Goal: Task Accomplishment & Management: Manage account settings

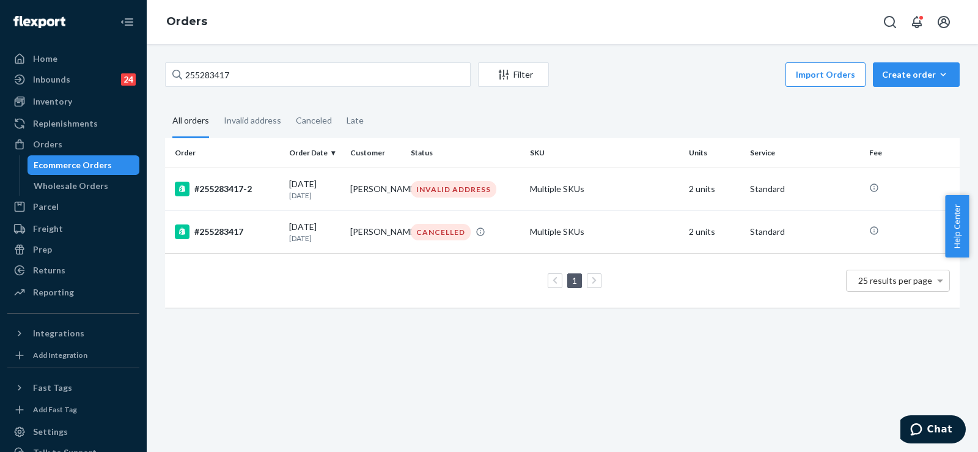
type input "255283417"
click at [314, 196] on p "[DATE]" at bounding box center [314, 195] width 51 height 10
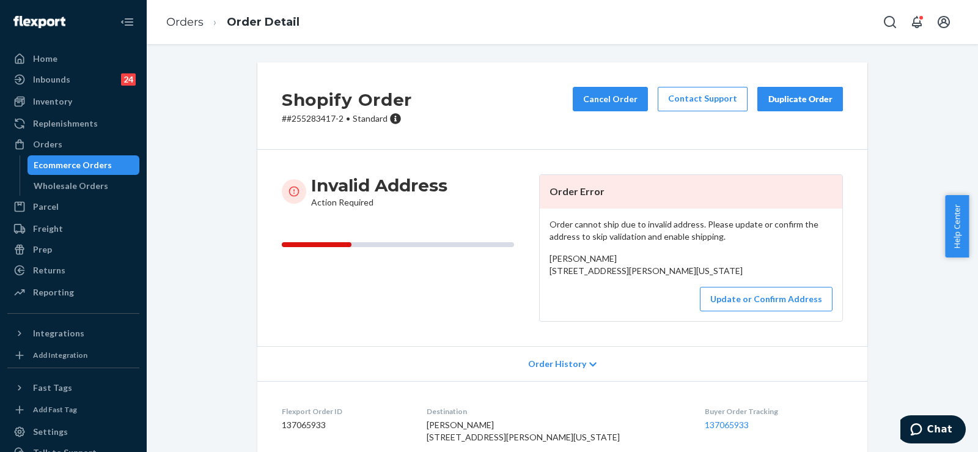
scroll to position [183, 0]
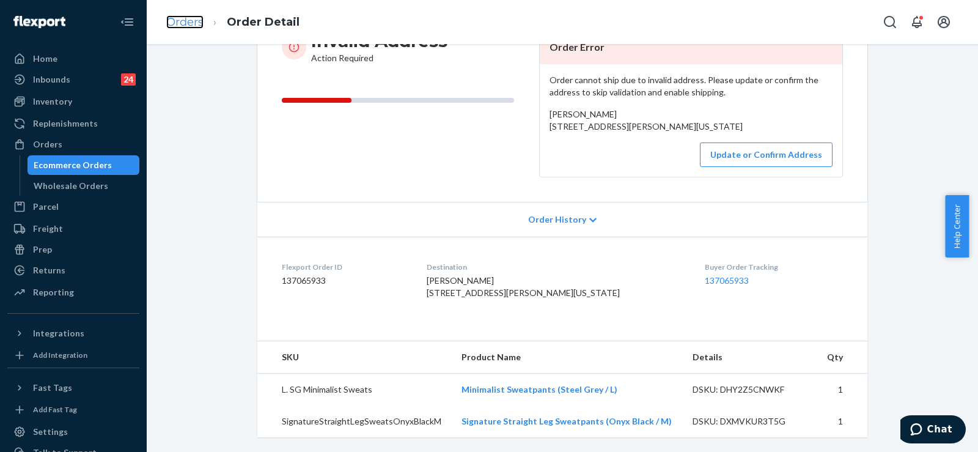
click at [192, 21] on link "Orders" at bounding box center [184, 21] width 37 height 13
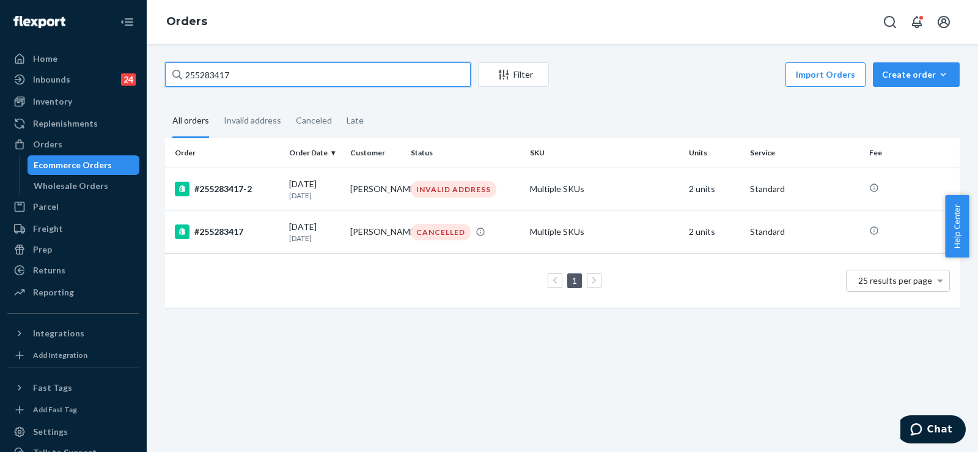
click at [204, 82] on input "255283417" at bounding box center [318, 74] width 306 height 24
paste input "174282"
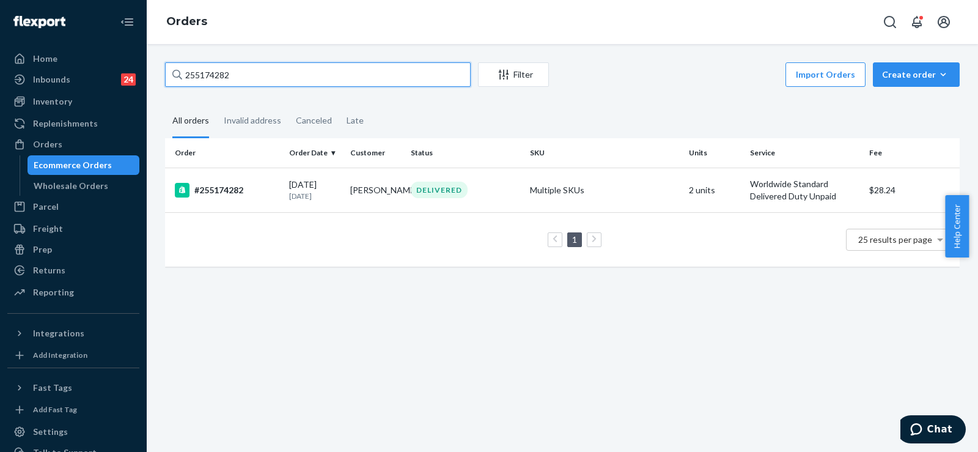
click at [206, 78] on input "255174282" at bounding box center [318, 74] width 306 height 24
paste input "93200"
type input "255193200"
click at [324, 195] on p "[DATE]" at bounding box center [314, 195] width 51 height 10
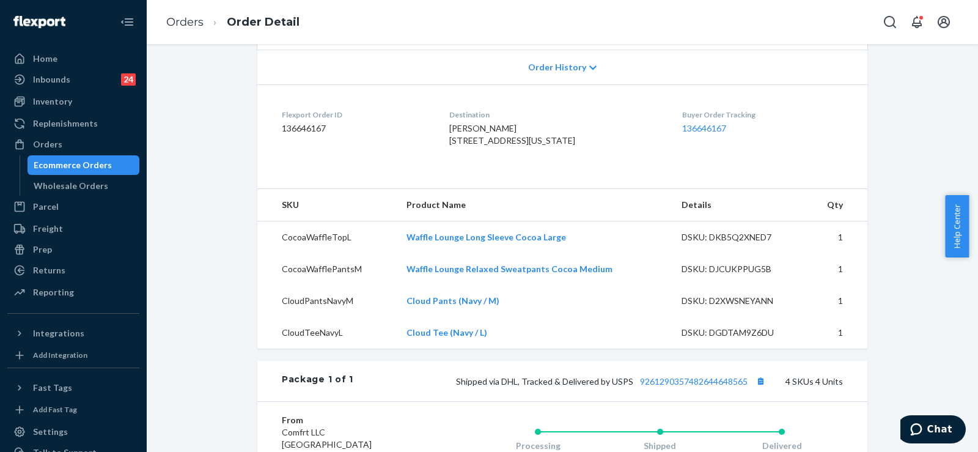
scroll to position [367, 0]
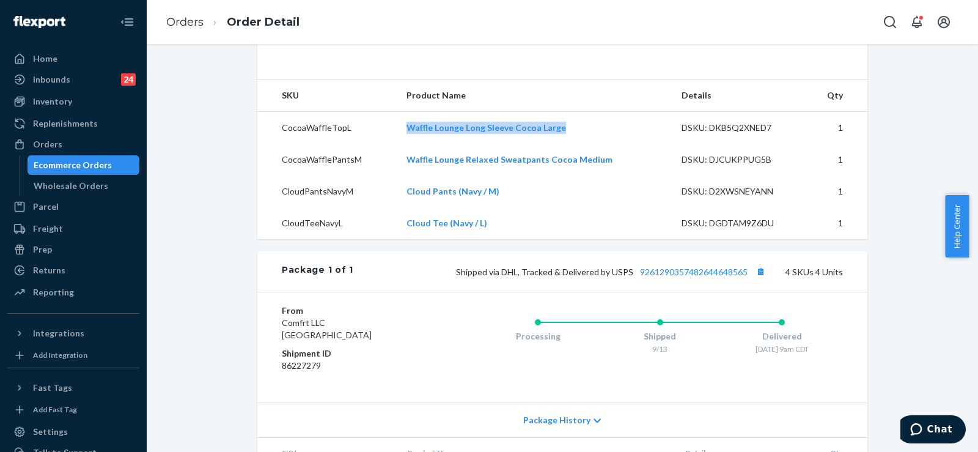
drag, startPoint x: 582, startPoint y: 155, endPoint x: 399, endPoint y: 149, distance: 183.0
click at [399, 144] on td "Waffle Lounge Long Sleeve Cocoa Large" at bounding box center [534, 128] width 275 height 32
copy link "Waffle Lounge Long Sleeve Cocoa Large"
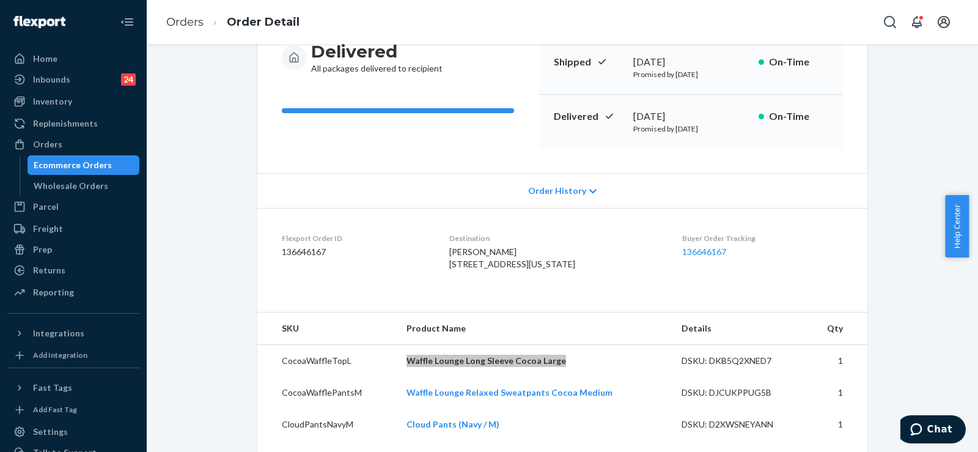
scroll to position [245, 0]
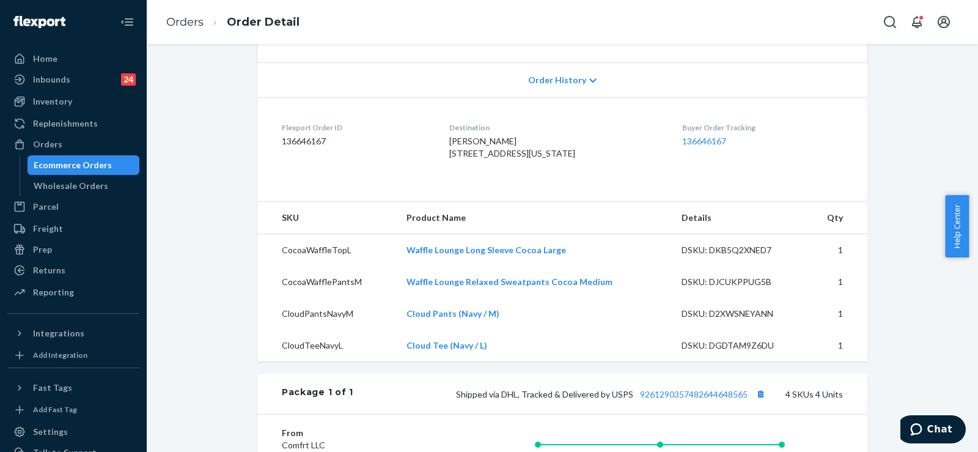
click at [180, 305] on div "Shopify Order # #255193200 • Standard / $12.38 View Details Submit Claim Create…" at bounding box center [562, 275] width 813 height 915
drag, startPoint x: 612, startPoint y: 310, endPoint x: 402, endPoint y: 310, distance: 209.8
click at [402, 298] on td "Waffle Lounge Relaxed Sweatpants Cocoa Medium" at bounding box center [534, 282] width 275 height 32
copy link "Waffle Lounge Relaxed Sweatpants Cocoa Medium"
drag, startPoint x: 520, startPoint y: 327, endPoint x: 386, endPoint y: 334, distance: 134.7
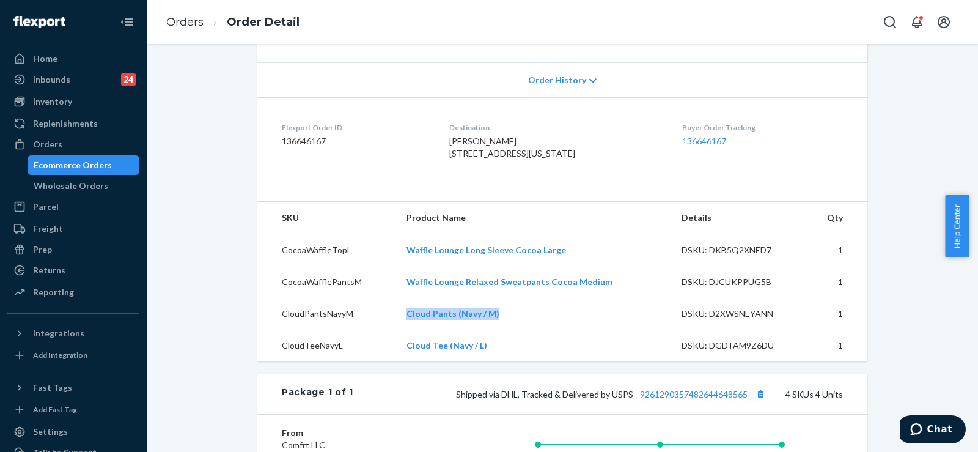
click at [386, 330] on tr "CloudPantsNavyM Cloud Pants (Navy / M) DSKU: D2XWSNEYANN 1" at bounding box center [562, 314] width 610 height 32
copy tr "Cloud Pants (Navy / M)"
drag, startPoint x: 494, startPoint y: 372, endPoint x: 393, endPoint y: 379, distance: 101.1
click at [393, 361] on tr "CloudTeeNavyL Cloud Tee (Navy / L) DSKU: DGDTAM9Z6DU 1" at bounding box center [562, 346] width 610 height 32
copy tr "Cloud Tee (Navy / L)"
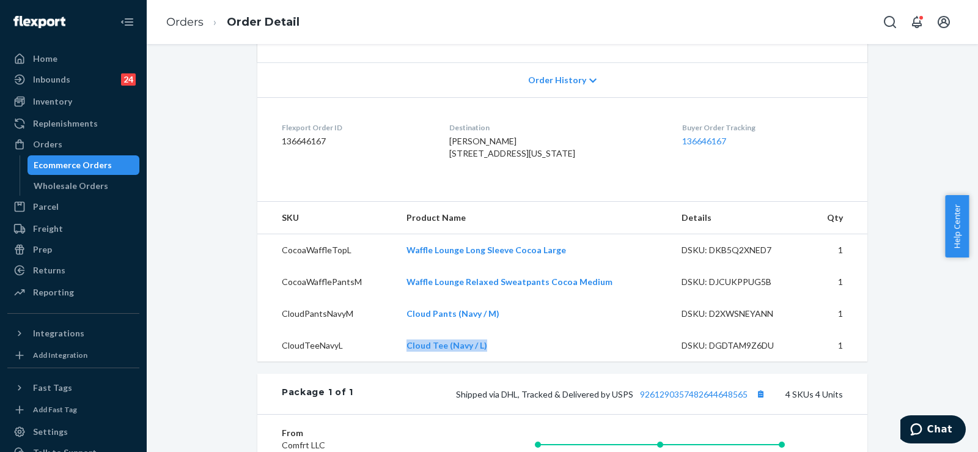
scroll to position [0, 0]
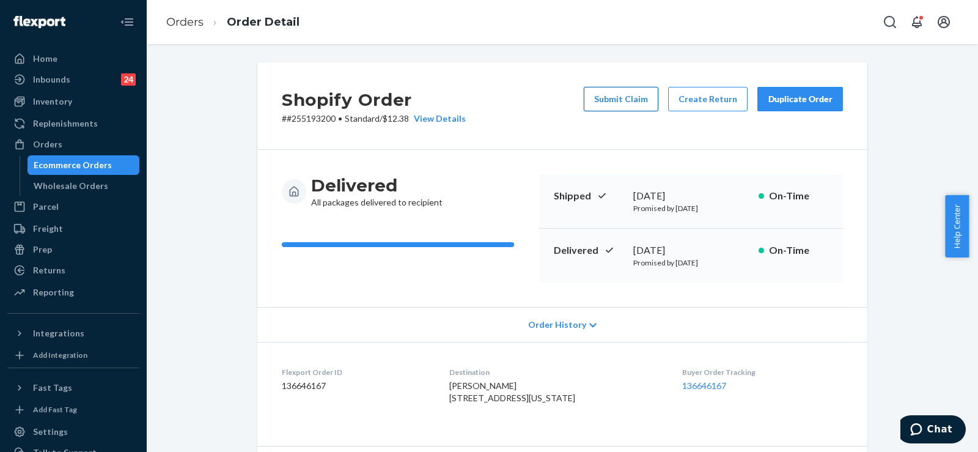
click at [620, 100] on button "Submit Claim" at bounding box center [621, 99] width 75 height 24
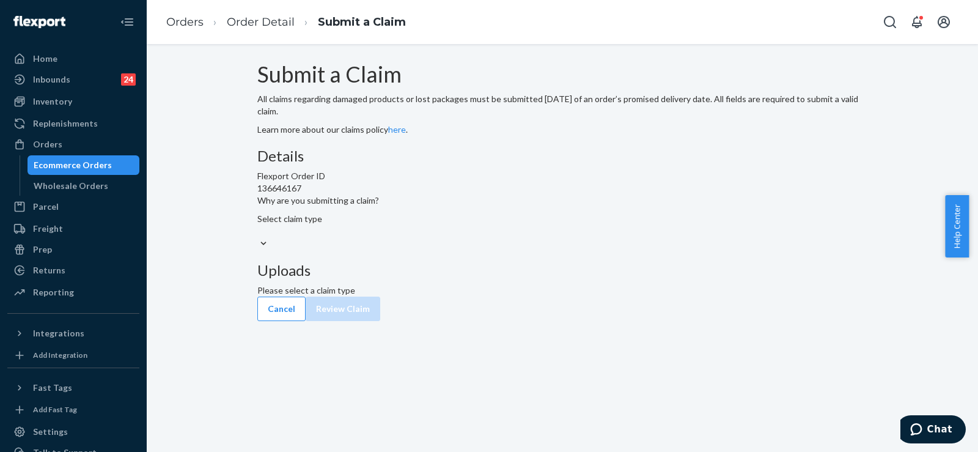
click at [738, 132] on div "Submit a Claim All claims regarding damaged products or lost packages must be s…" at bounding box center [562, 179] width 610 height 234
click at [437, 237] on div "Select claim type" at bounding box center [562, 225] width 610 height 24
click at [259, 237] on input "Why are you submitting a claim? Select claim type" at bounding box center [257, 231] width 1 height 12
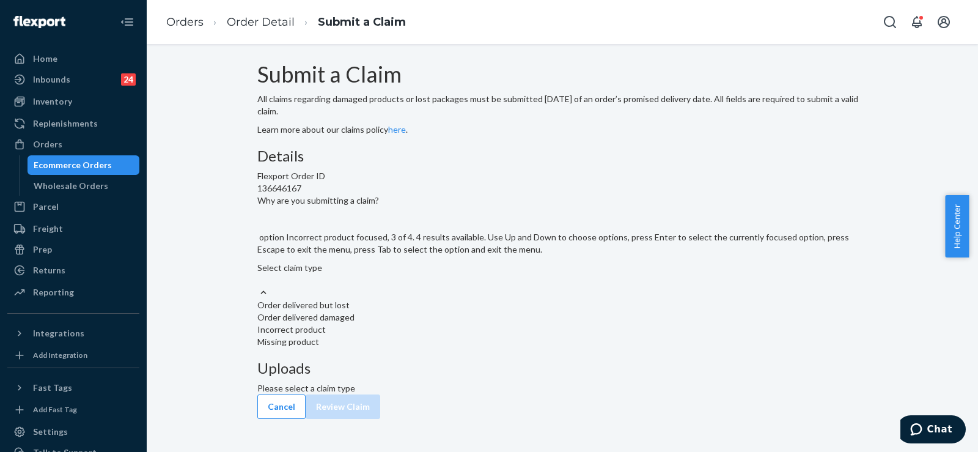
click at [489, 336] on div "Incorrect product" at bounding box center [562, 330] width 610 height 12
click at [259, 286] on input "Why are you submitting a claim? option Incorrect product focused, 3 of 4. 4 res…" at bounding box center [257, 280] width 1 height 12
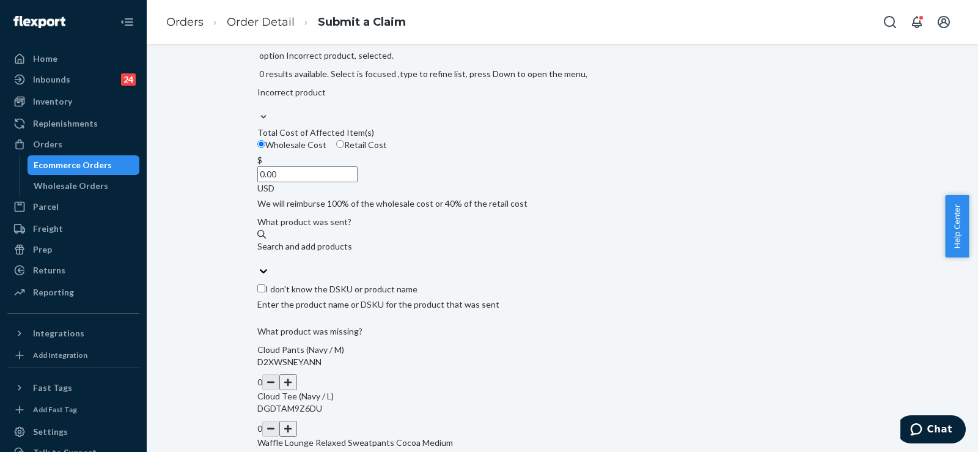
scroll to position [61, 0]
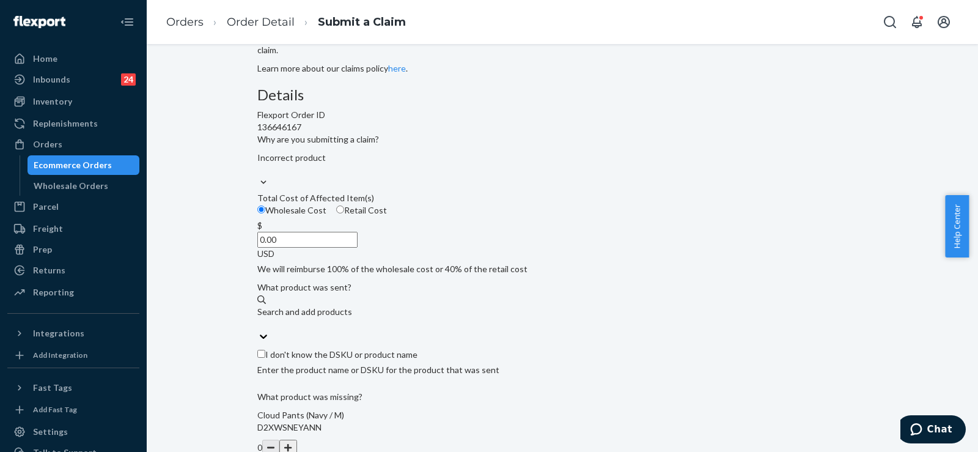
click at [810, 135] on div "Submit a Claim All claims regarding damaged products or lost packages must be s…" at bounding box center [562, 425] width 610 height 848
click at [879, 101] on div "Submit a Claim All claims regarding damaged products or lost packages must be s…" at bounding box center [562, 437] width 813 height 872
click at [876, 126] on div "Submit a Claim All claims regarding damaged products or lost packages must be s…" at bounding box center [562, 443] width 813 height 884
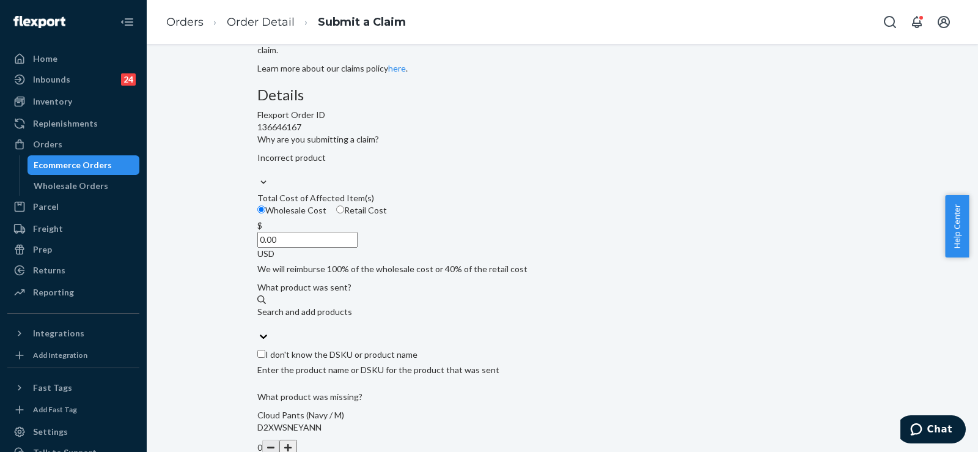
click at [821, 138] on div "Submit a Claim All claims regarding damaged products or lost packages must be s…" at bounding box center [562, 431] width 610 height 860
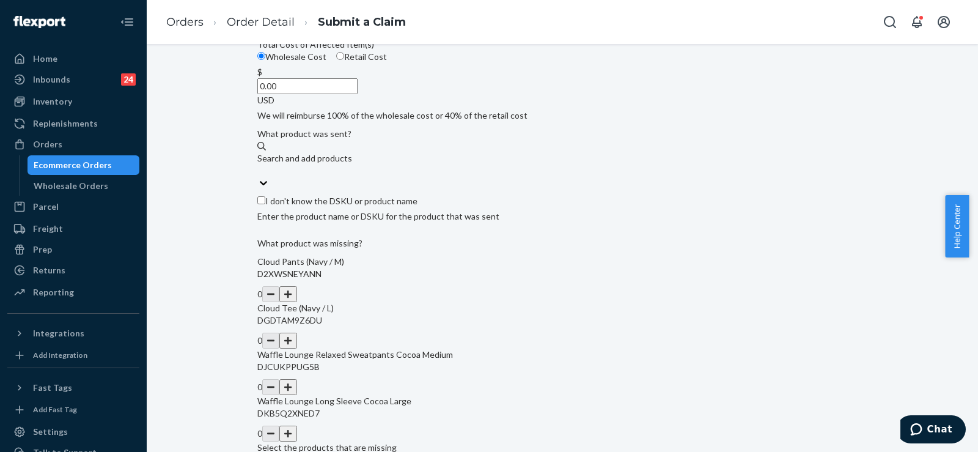
scroll to position [306, 0]
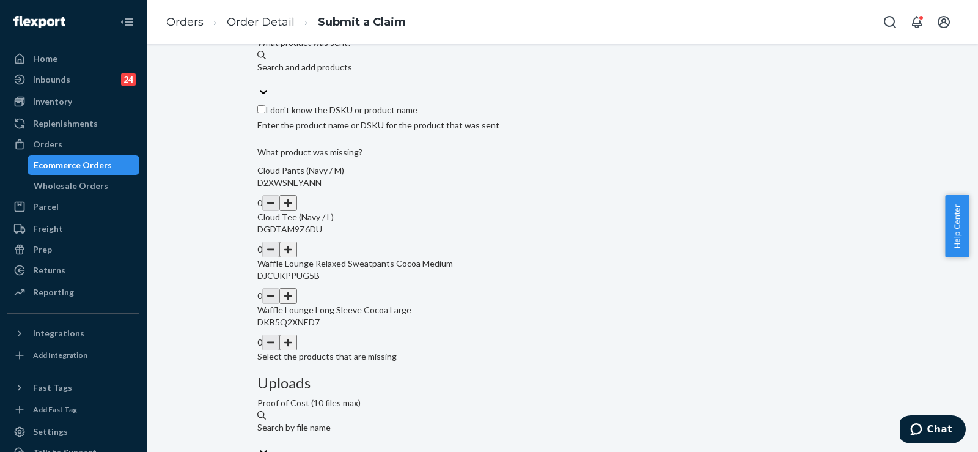
click at [881, 260] on div "Submit a Claim All claims regarding damaged products or lost packages must be s…" at bounding box center [562, 205] width 813 height 897
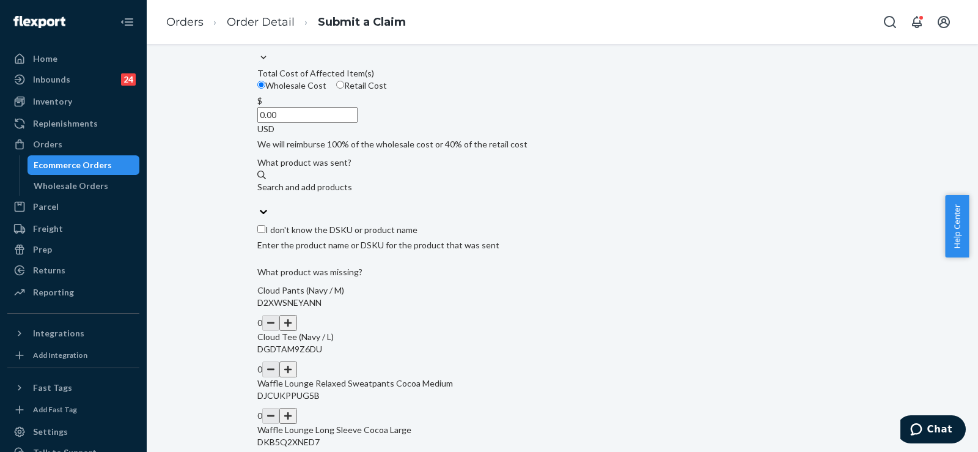
scroll to position [183, 0]
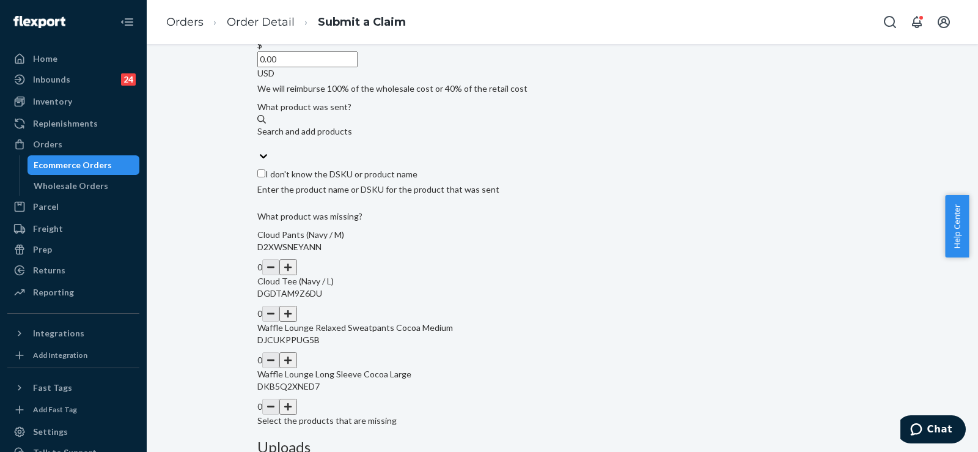
scroll to position [306, 0]
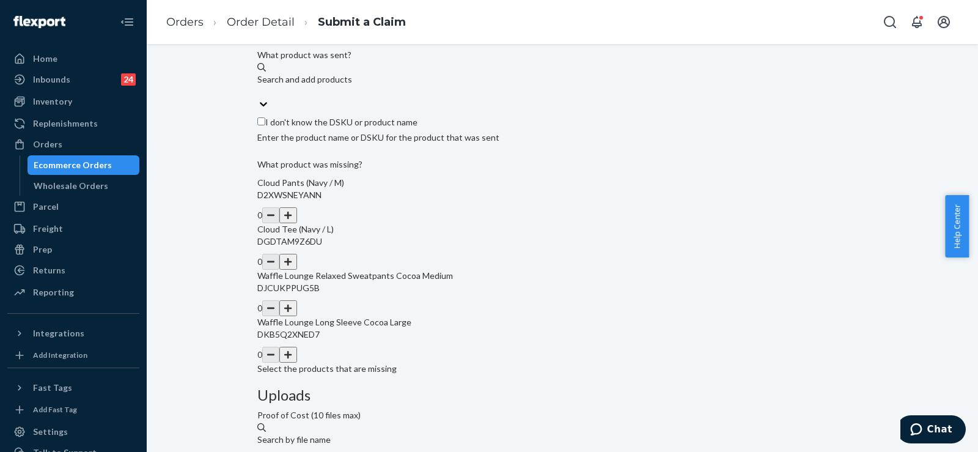
scroll to position [406, 0]
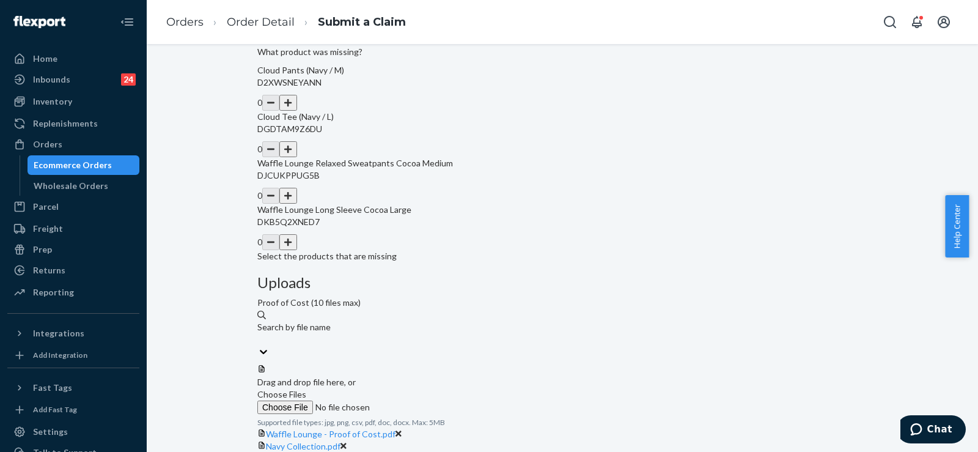
click at [297, 111] on button "button" at bounding box center [287, 103] width 17 height 16
click at [297, 157] on button "button" at bounding box center [287, 149] width 17 height 16
click at [297, 204] on button "button" at bounding box center [287, 196] width 17 height 16
click at [297, 250] on button "button" at bounding box center [287, 242] width 17 height 16
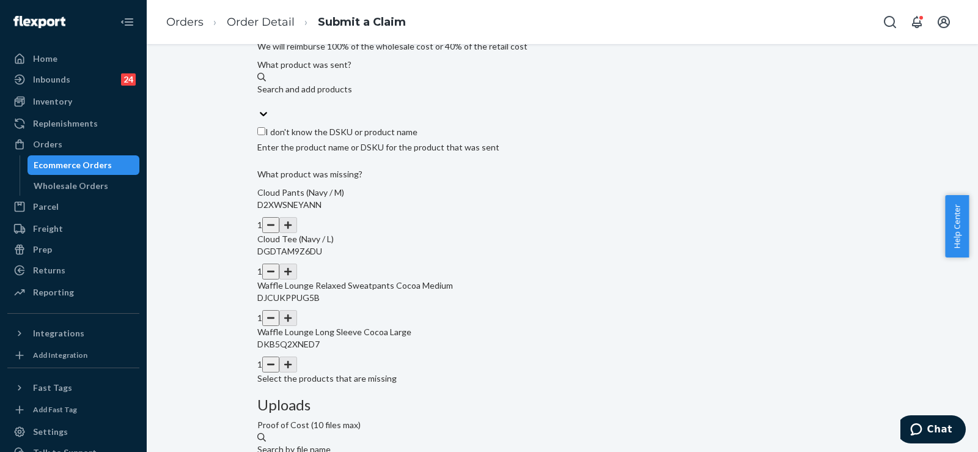
click at [368, 95] on div "Search and add products" at bounding box center [562, 89] width 610 height 12
click at [259, 108] on input "Search and add products" at bounding box center [257, 101] width 1 height 12
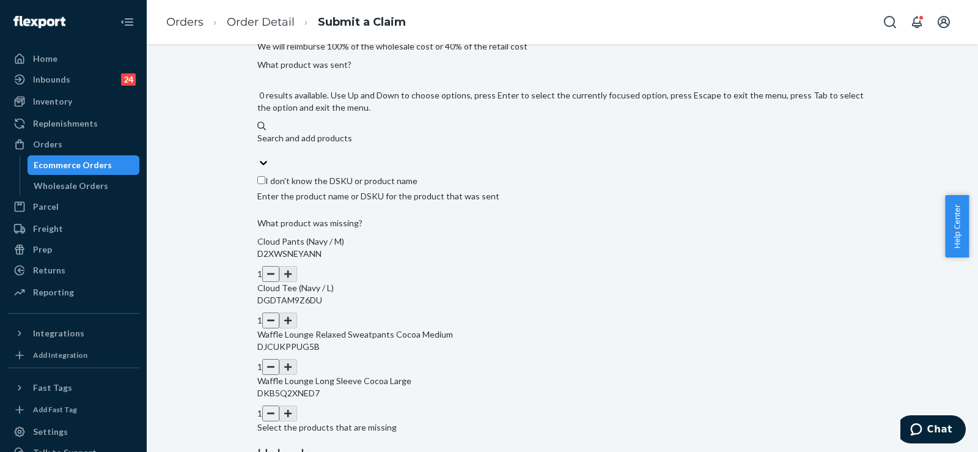
paste input "Minimalist Sweatpants"
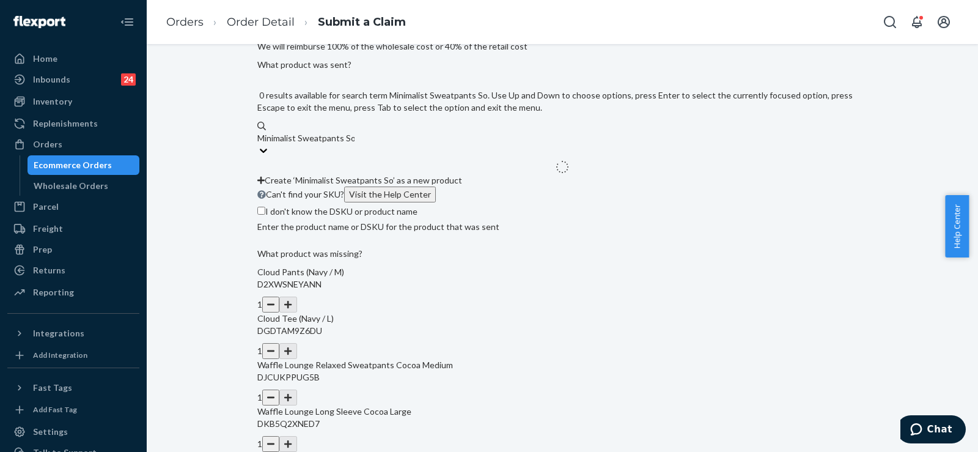
type input "Minimalist Sweatpants Sor"
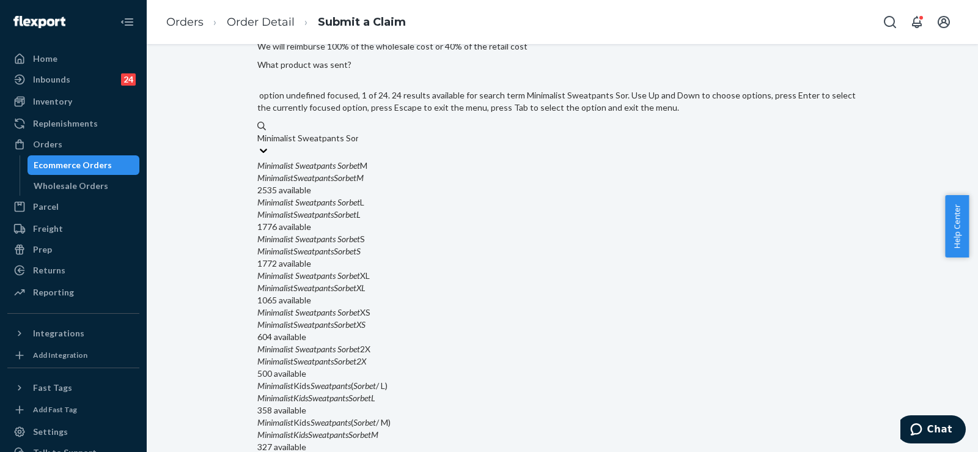
click at [436, 196] on div "Minimalist Sweatpants Sorbet M MinimalistSweatpantsSorbetM 2535 available" at bounding box center [562, 178] width 610 height 37
click at [358, 144] on input "Minimalist Sweatpants Sor" at bounding box center [307, 138] width 101 height 12
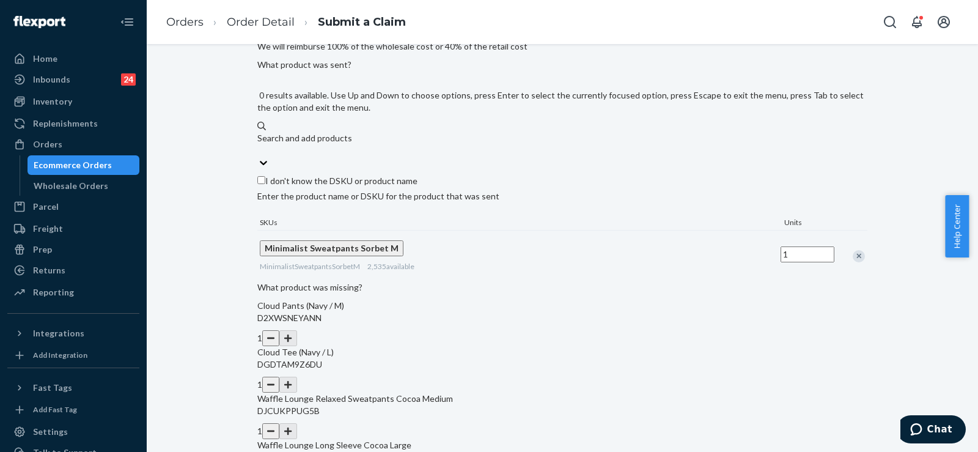
click at [368, 144] on div "Search and add products" at bounding box center [562, 138] width 610 height 12
click at [259, 157] on input "0 results available. Use Up and Down to choose options, press Enter to select t…" at bounding box center [257, 150] width 1 height 12
paste input "Love Sweatpants"
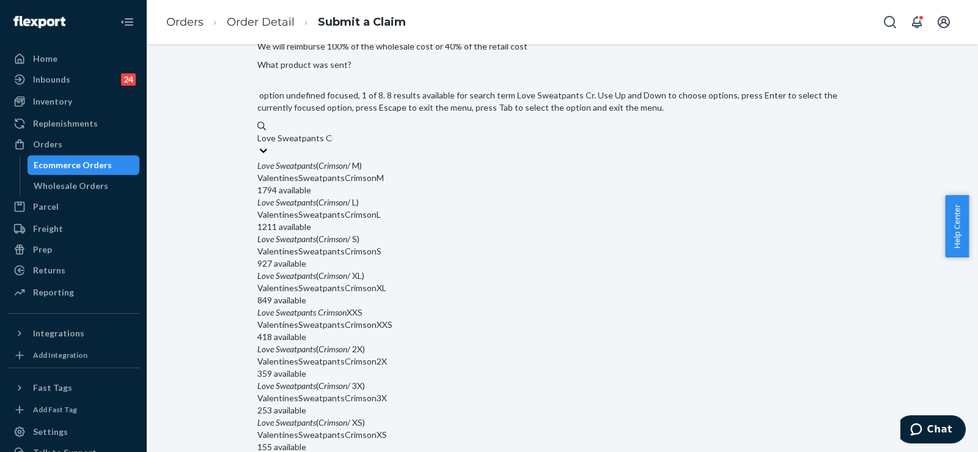
type input "Love Sweatpants Cri"
click at [402, 184] on div "ValentinesSweatpantsCrimsonM" at bounding box center [562, 178] width 610 height 12
click at [335, 144] on input "Love Sweatpants Cri" at bounding box center [296, 138] width 78 height 12
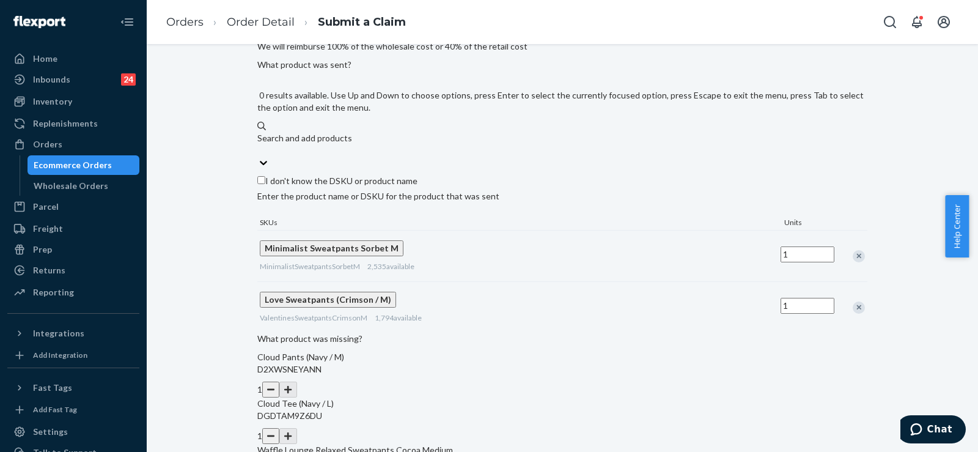
click at [411, 144] on div "Search and add products" at bounding box center [562, 138] width 610 height 12
click at [259, 157] on input "0 results available. Use Up and Down to choose options, press Enter to select t…" at bounding box center [257, 150] width 1 height 12
paste input "Cloud Sweatpants"
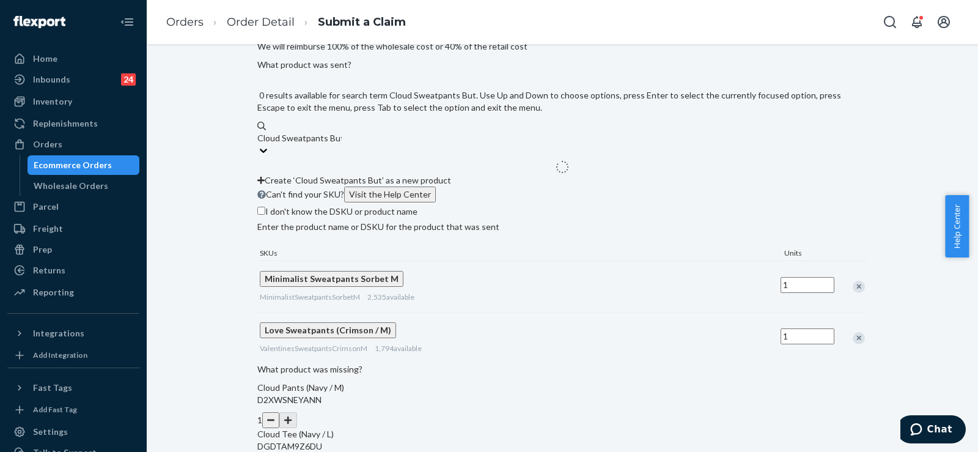
type input "Cloud Sweatpants Butte"
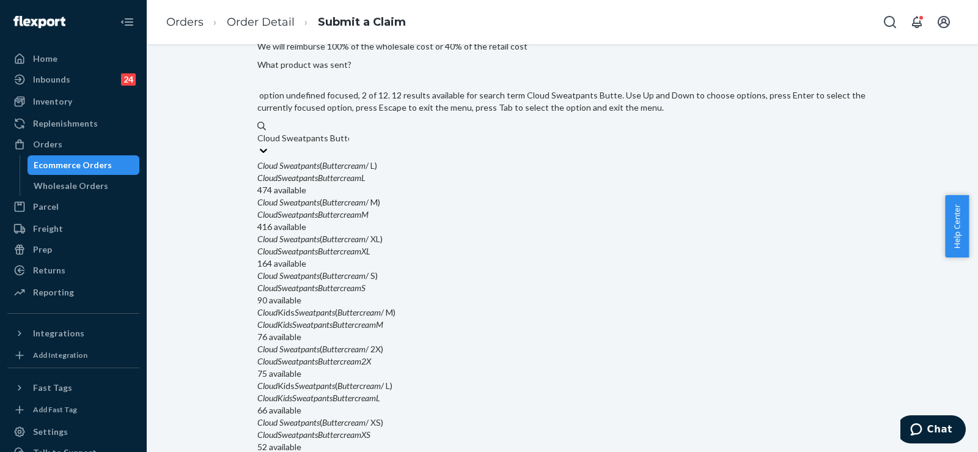
click at [462, 233] on div "416 available" at bounding box center [562, 227] width 610 height 12
click at [349, 144] on input "Cloud Sweatpants Butte" at bounding box center [303, 138] width 92 height 12
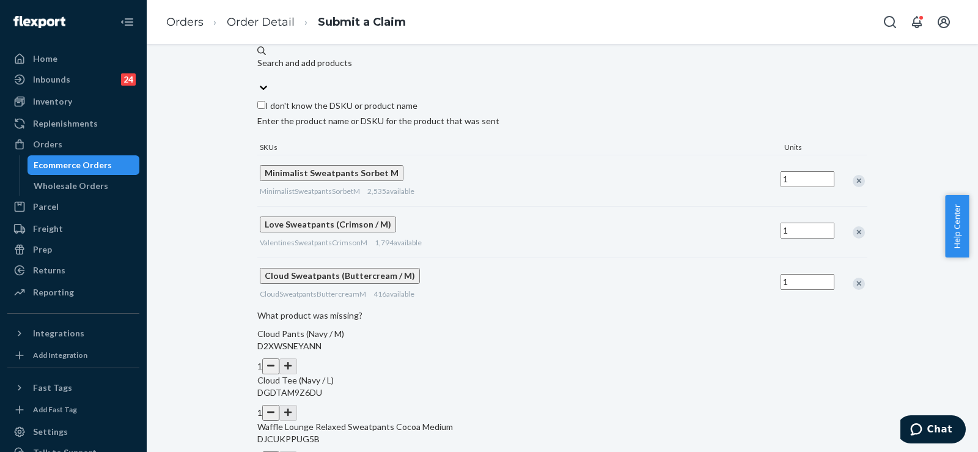
scroll to position [225, 0]
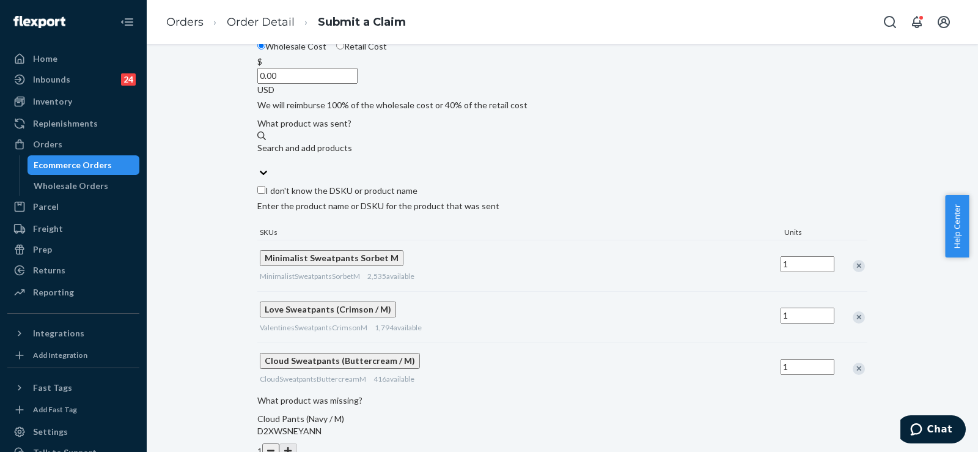
click at [353, 84] on input "0.00" at bounding box center [307, 76] width 100 height 16
type input "126.00"
click at [236, 269] on div "Submit a Claim All claims regarding damaged products or lost packages must be s…" at bounding box center [562, 387] width 813 height 1100
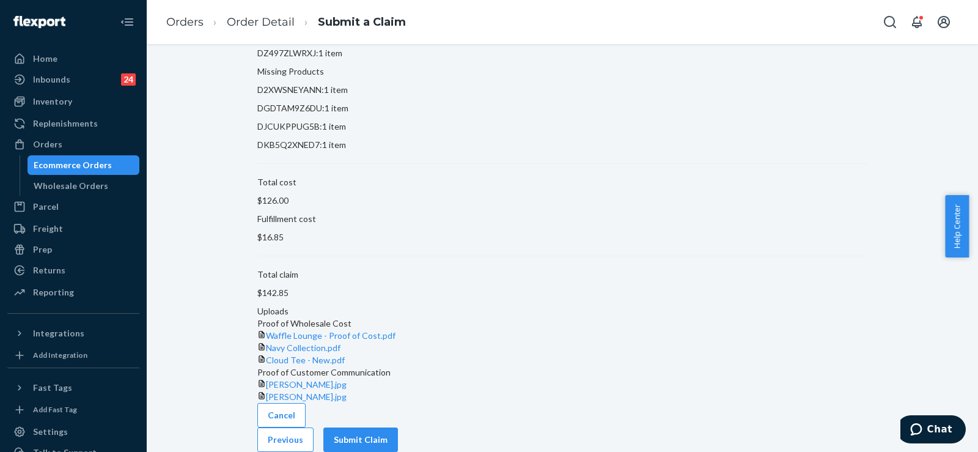
scroll to position [190, 0]
click at [398, 434] on button "Submit Claim" at bounding box center [361, 439] width 75 height 24
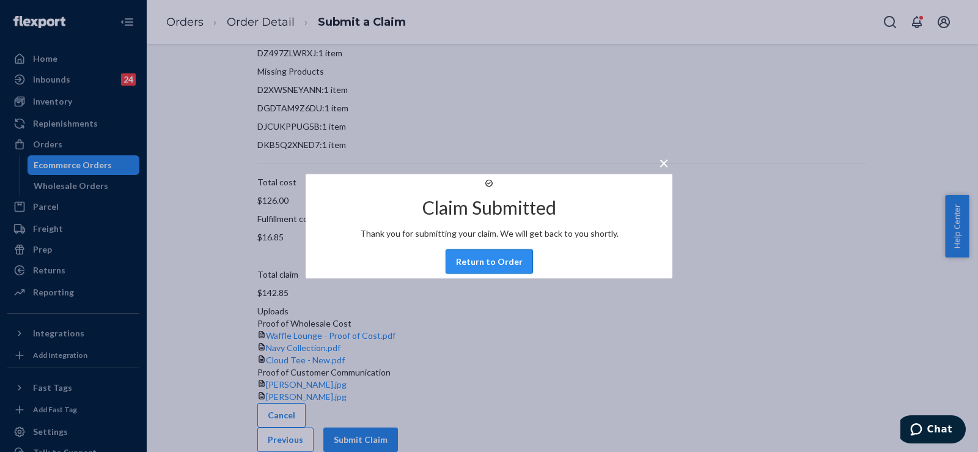
click at [480, 273] on button "Return to Order" at bounding box center [489, 261] width 87 height 24
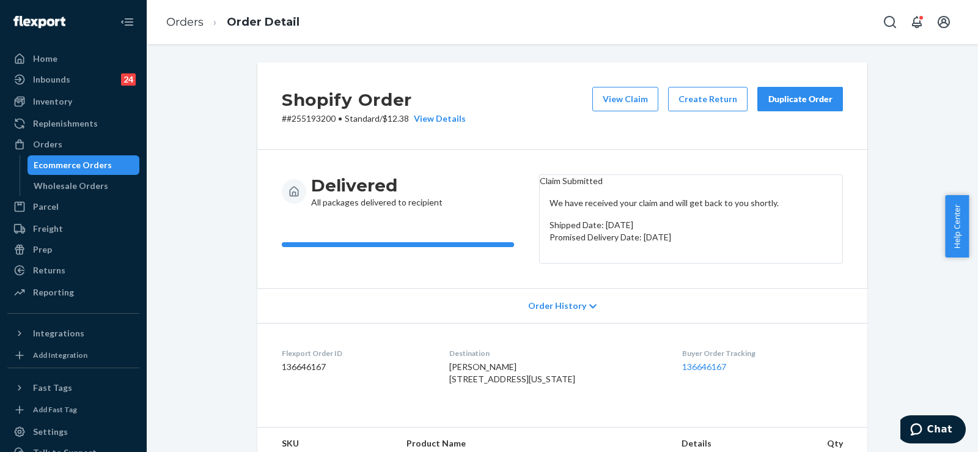
click at [305, 124] on p "# #255193200 • Standard / $12.38 View Details" at bounding box center [374, 119] width 184 height 12
copy p "255193200"
click at [707, 102] on button "Create Return" at bounding box center [708, 99] width 80 height 24
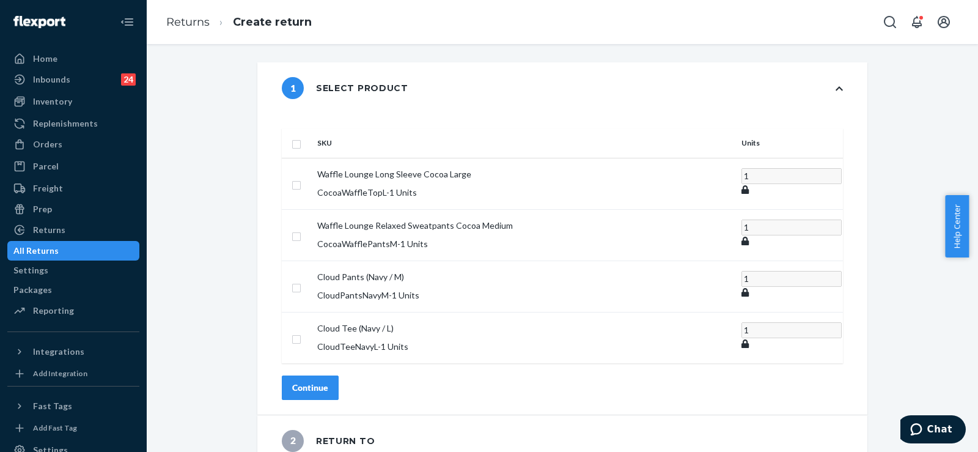
click at [301, 136] on input "checkbox" at bounding box center [297, 142] width 10 height 13
checkbox input "true"
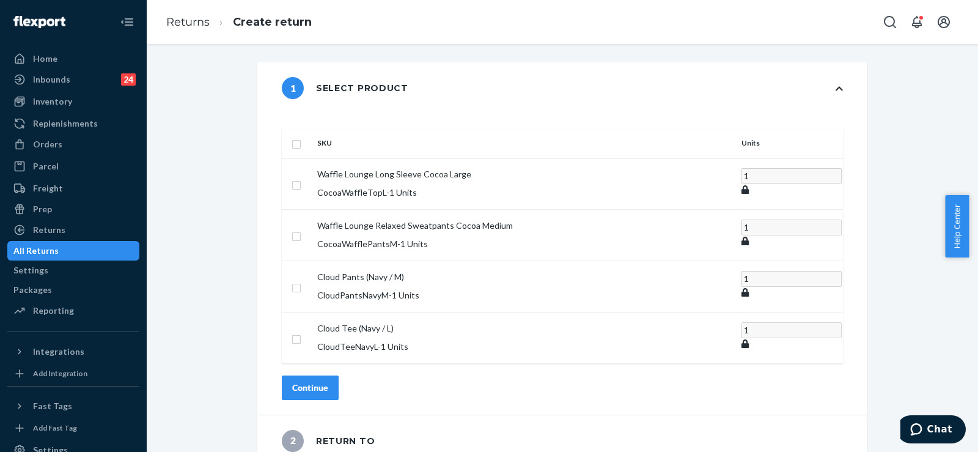
checkbox input "true"
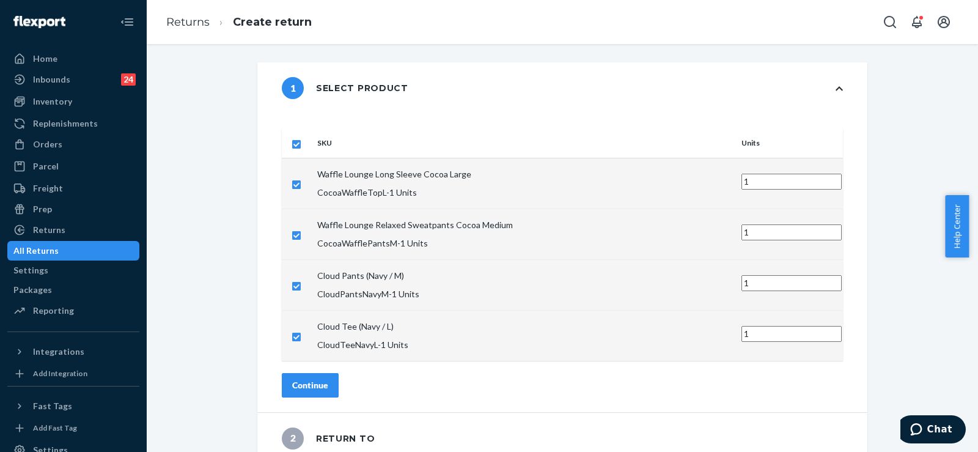
click at [328, 379] on div "Continue" at bounding box center [310, 385] width 36 height 12
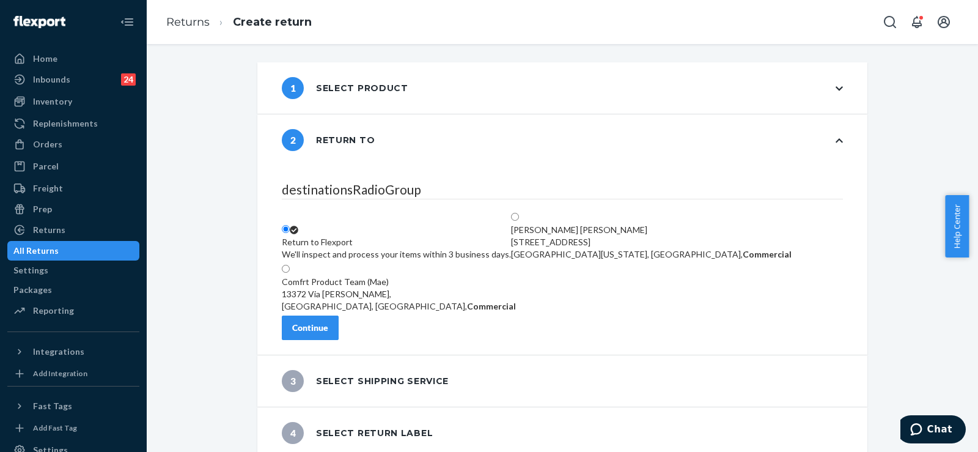
click at [328, 333] on div "Continue" at bounding box center [310, 328] width 36 height 12
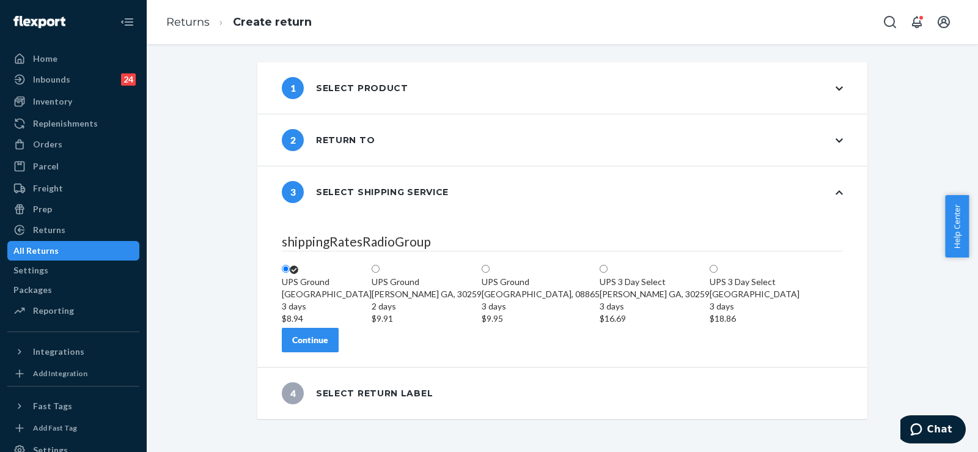
click at [328, 346] on div "Continue" at bounding box center [310, 340] width 36 height 12
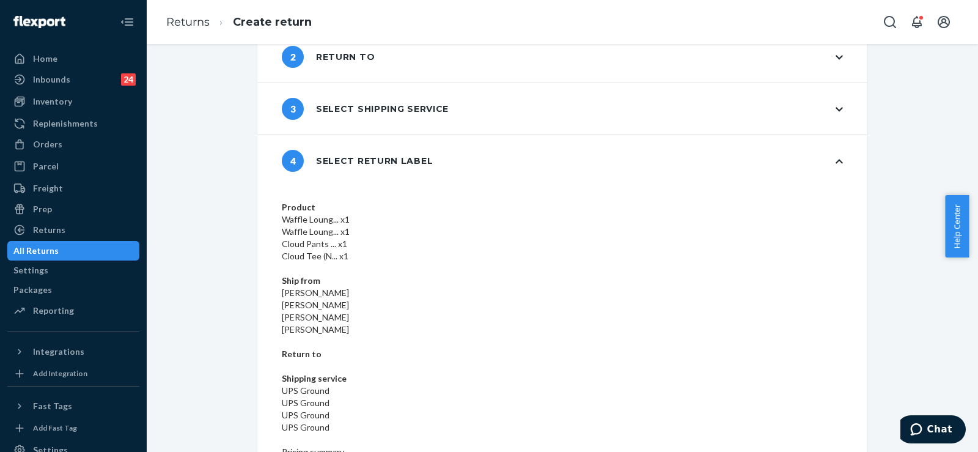
scroll to position [84, 0]
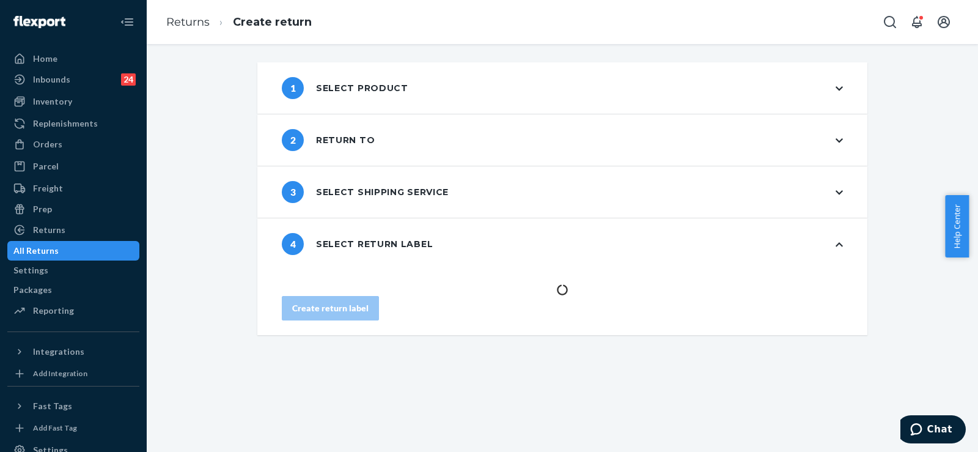
scroll to position [0, 0]
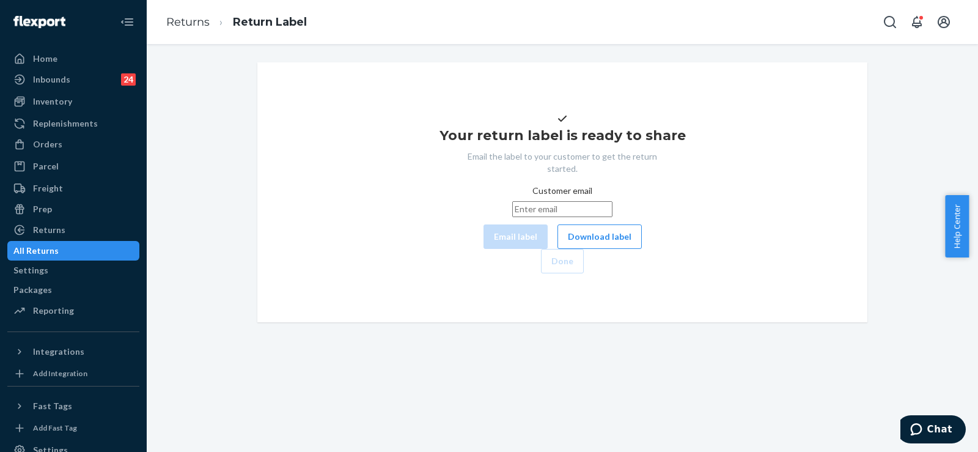
click at [517, 217] on input "Customer email" at bounding box center [562, 209] width 100 height 16
paste input "[EMAIL_ADDRESS][DOMAIN_NAME]"
type input "[EMAIL_ADDRESS][DOMAIN_NAME]"
click at [484, 249] on button "Email label" at bounding box center [516, 236] width 64 height 24
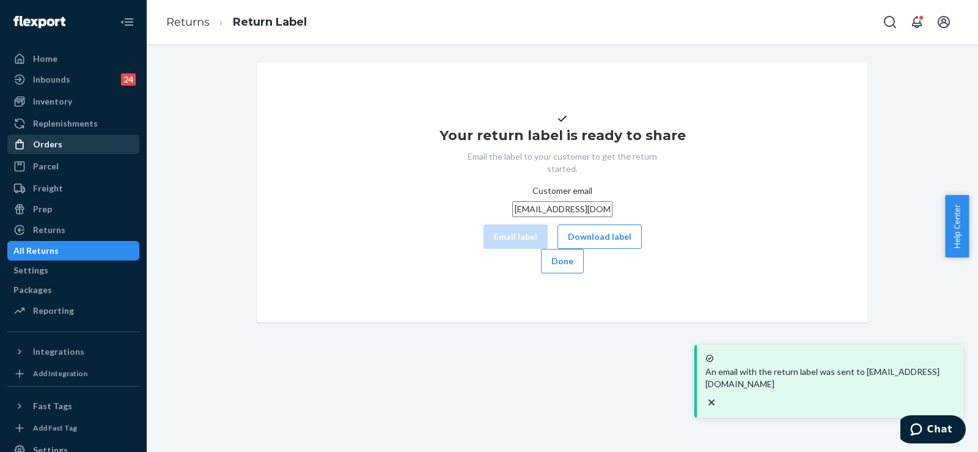
click at [78, 141] on div "Orders" at bounding box center [74, 144] width 130 height 17
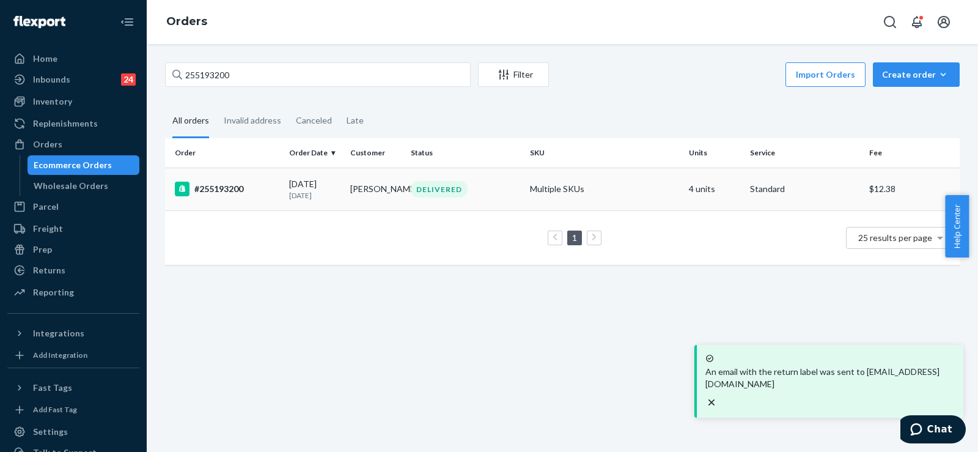
click at [300, 200] on p "[DATE]" at bounding box center [314, 195] width 51 height 10
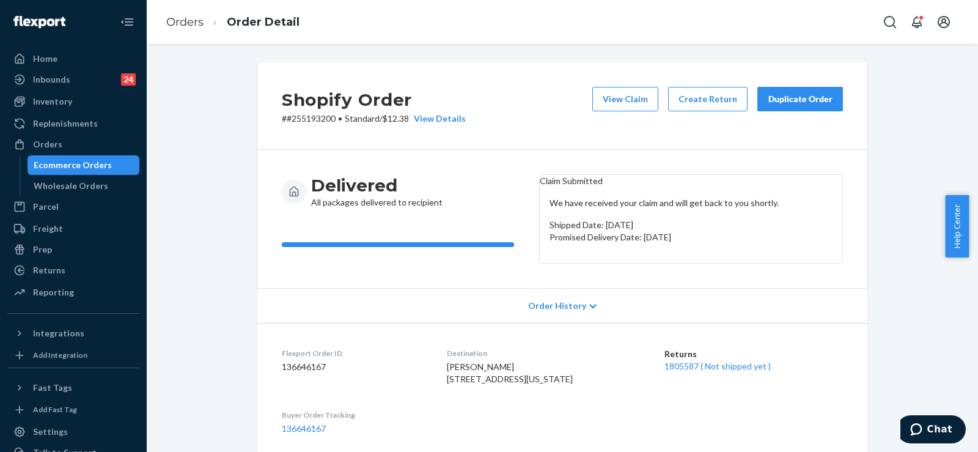
click at [784, 102] on div "Duplicate Order" at bounding box center [800, 99] width 65 height 12
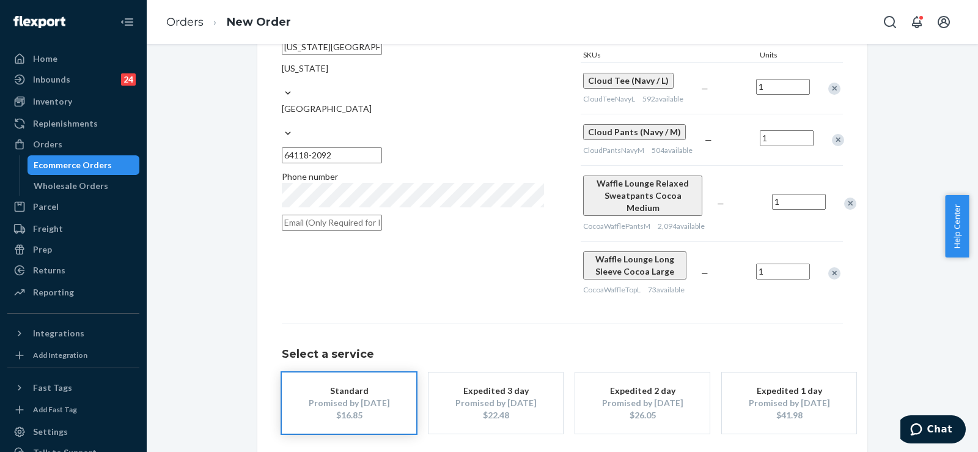
scroll to position [216, 0]
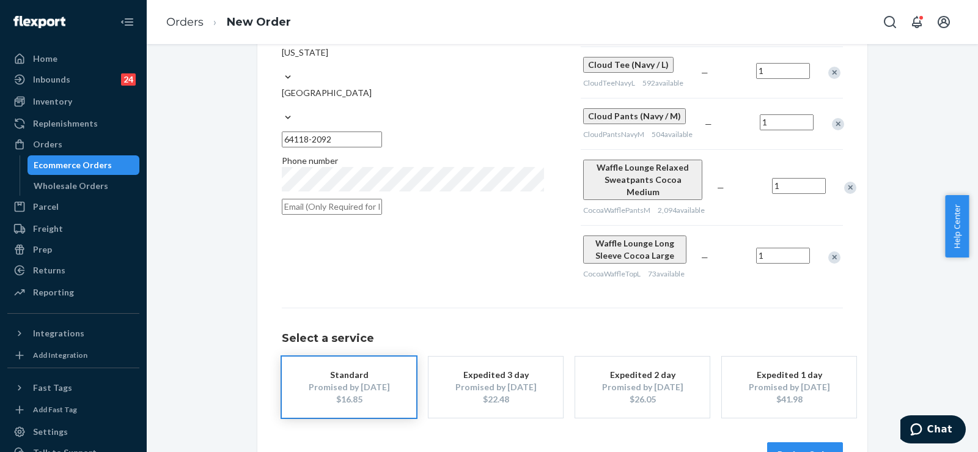
click at [815, 442] on button "Review Order" at bounding box center [806, 454] width 76 height 24
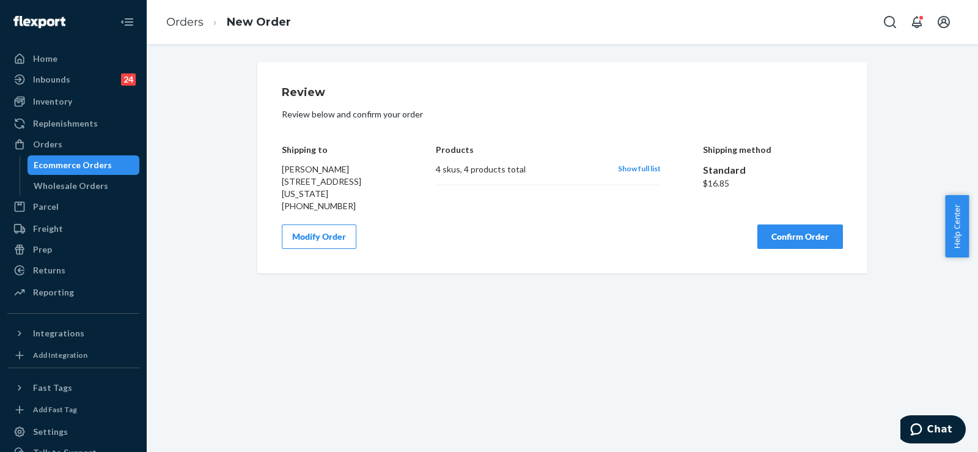
scroll to position [0, 0]
click at [810, 235] on button "Confirm Order" at bounding box center [801, 236] width 86 height 24
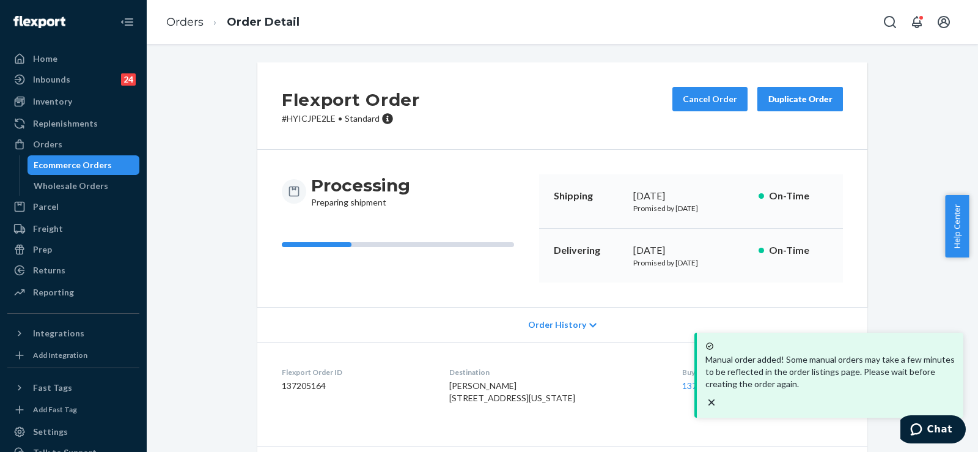
click at [308, 387] on dd "137205164" at bounding box center [356, 386] width 148 height 12
copy dd "137205164"
